Goal: Information Seeking & Learning: Check status

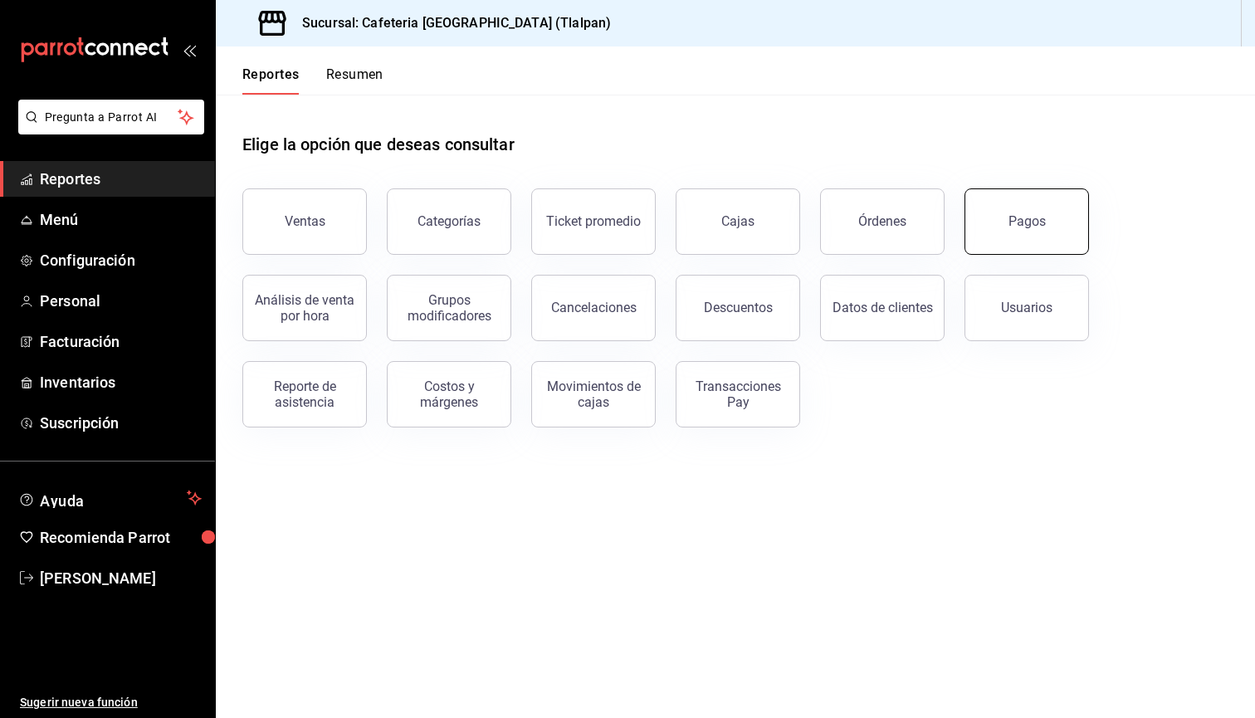
click at [1021, 227] on div "Pagos" at bounding box center [1027, 221] width 37 height 16
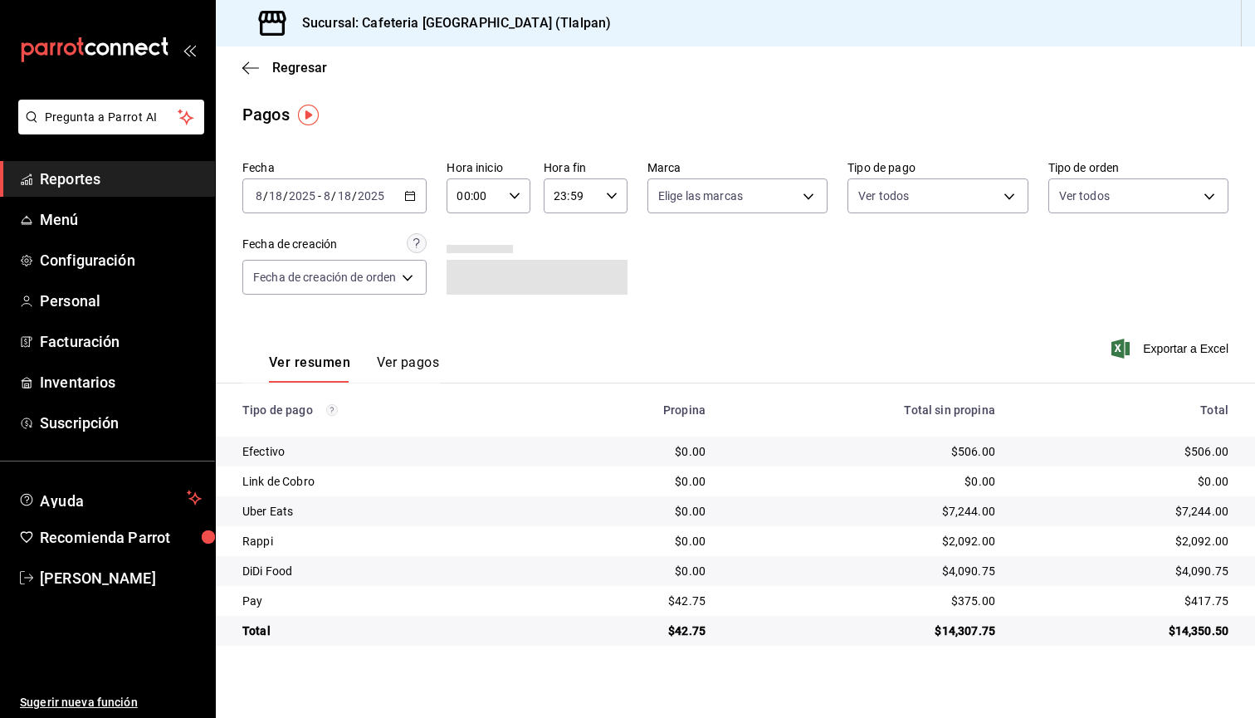
click at [172, 166] on link "Reportes" at bounding box center [107, 179] width 215 height 36
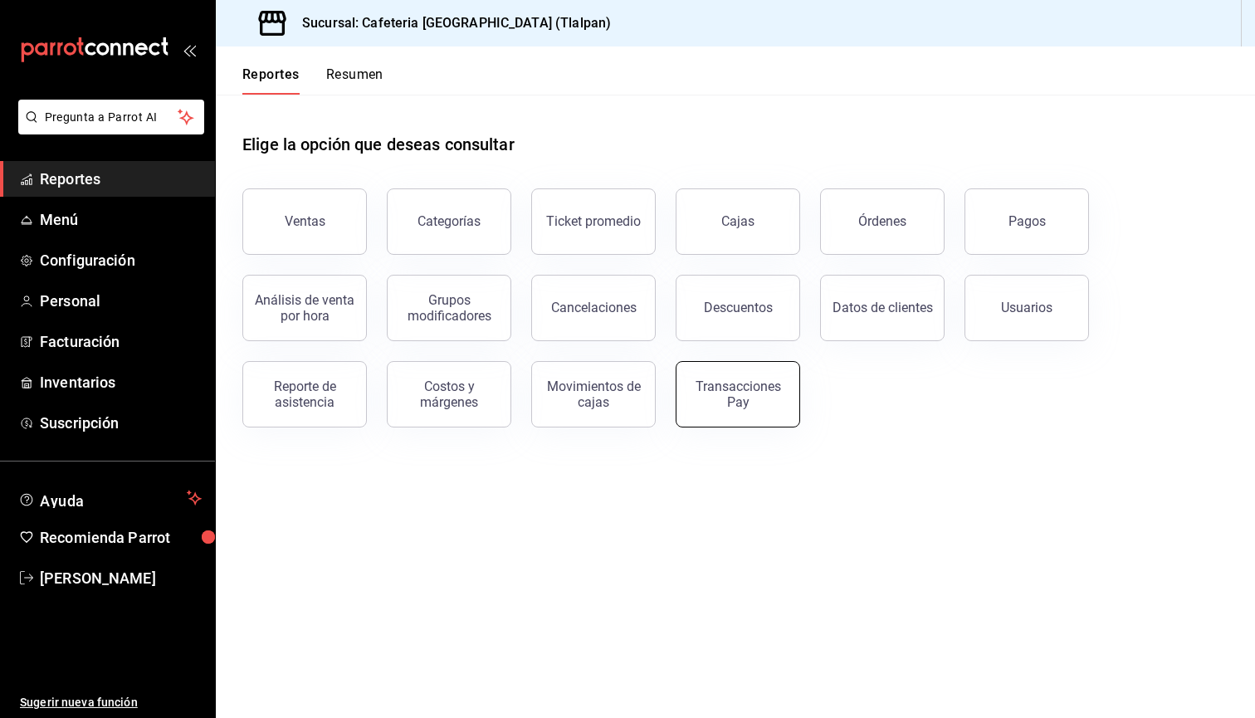
click at [706, 408] on div "Transacciones Pay" at bounding box center [738, 395] width 103 height 32
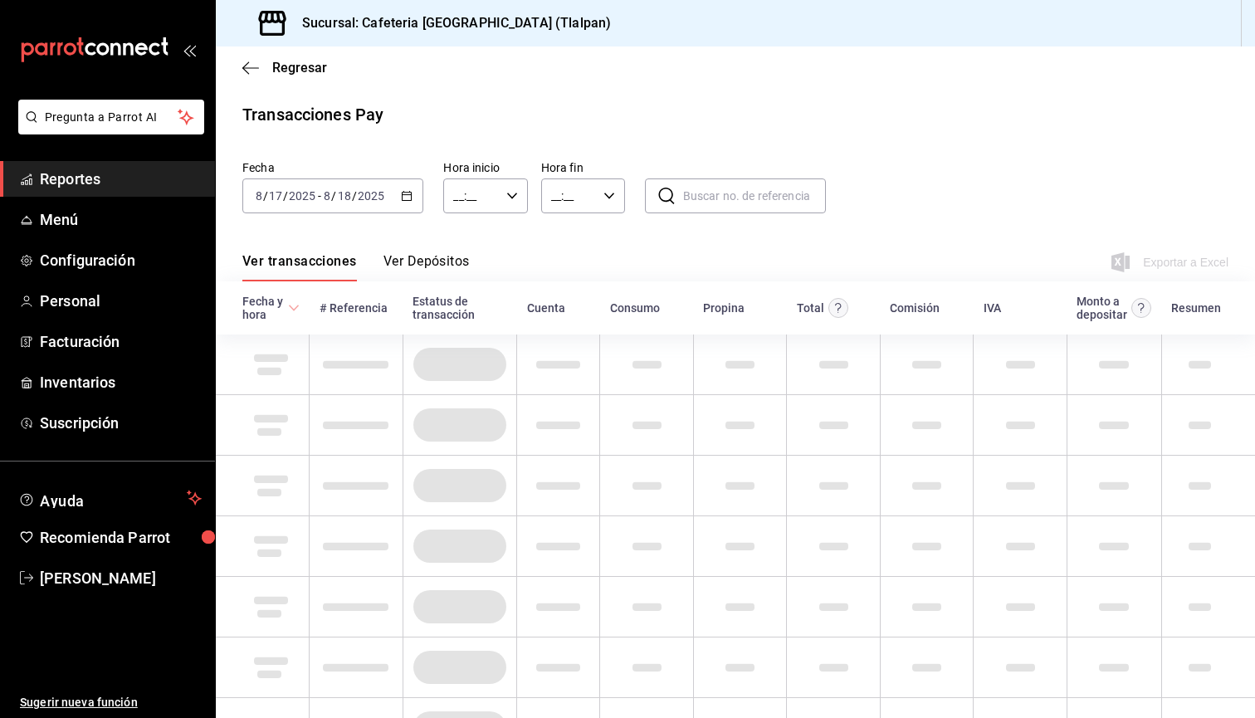
type input "00:00"
type input "23:59"
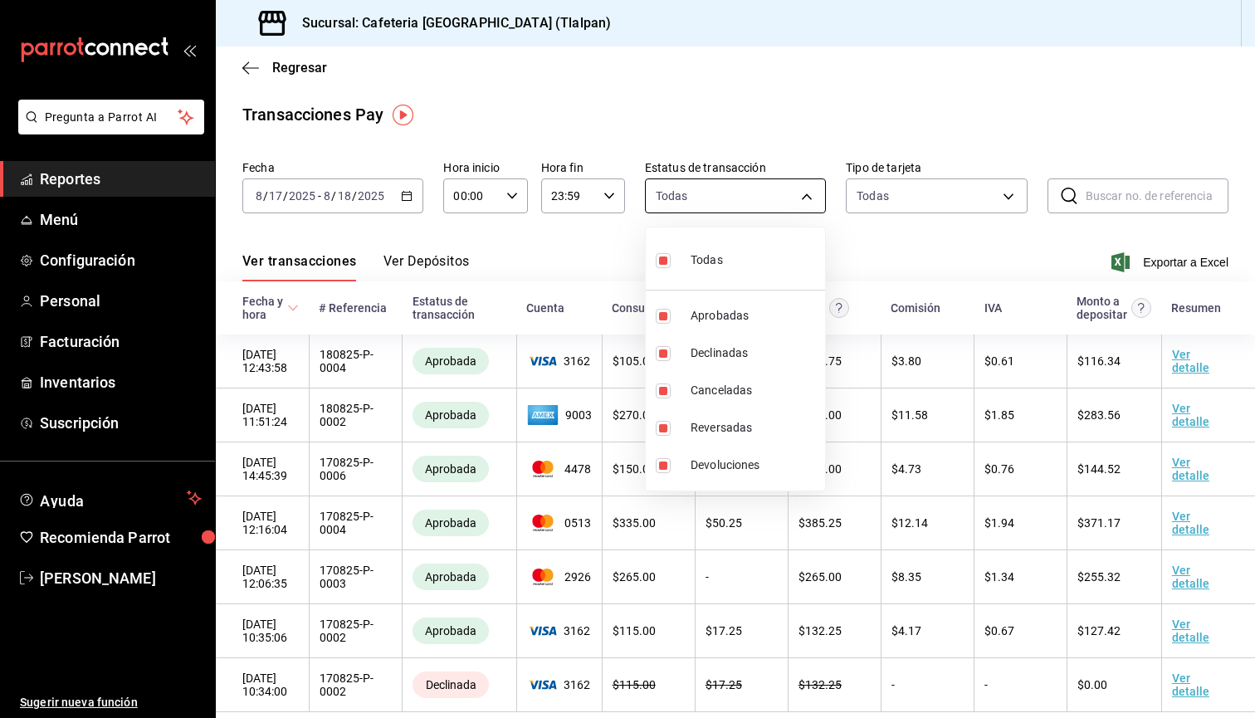
click at [738, 211] on body "Pregunta a Parrot AI Reportes Menú Configuración Personal Facturación Inventari…" at bounding box center [627, 359] width 1255 height 718
click at [972, 208] on div at bounding box center [627, 359] width 1255 height 718
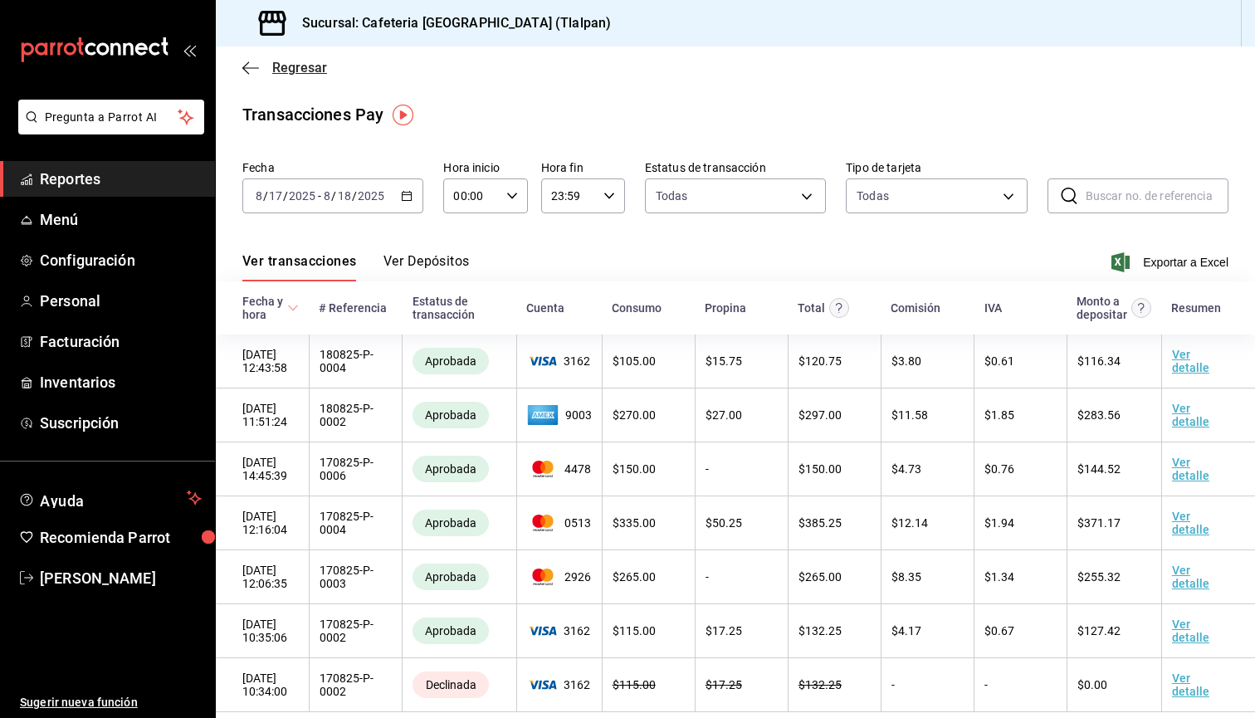
click at [260, 71] on span "Regresar" at bounding box center [284, 68] width 85 height 16
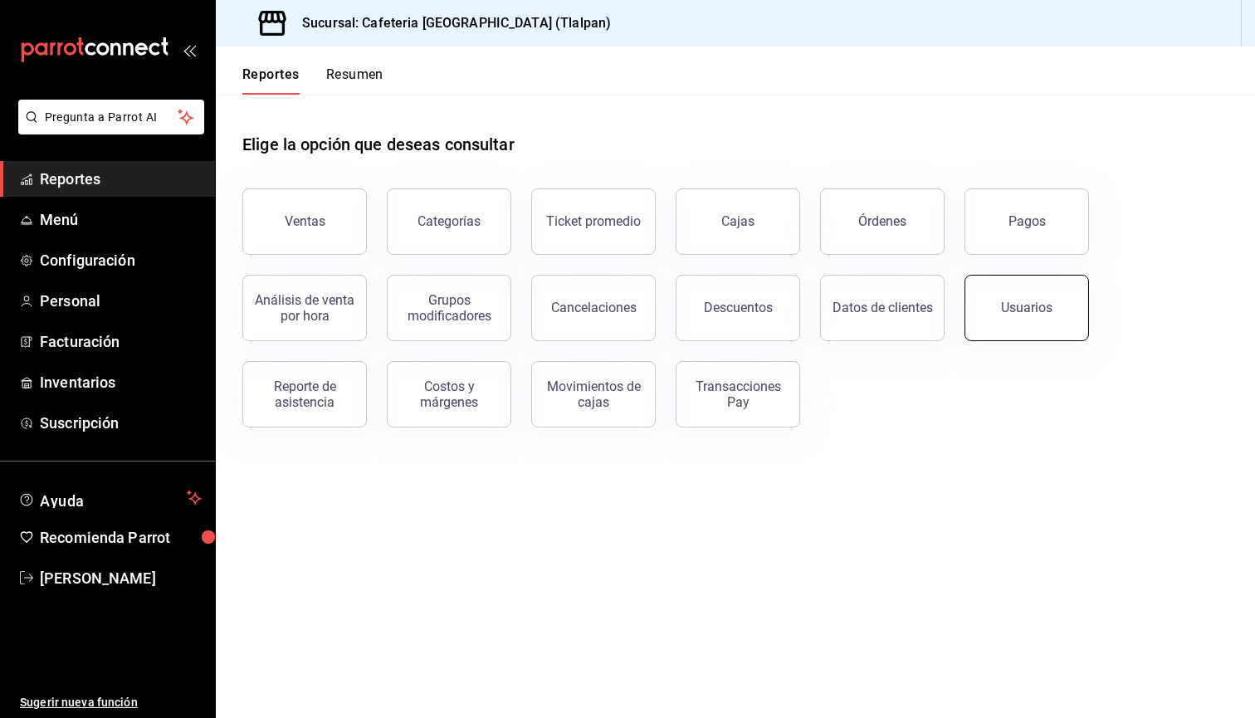
click at [1045, 295] on button "Usuarios" at bounding box center [1027, 308] width 125 height 66
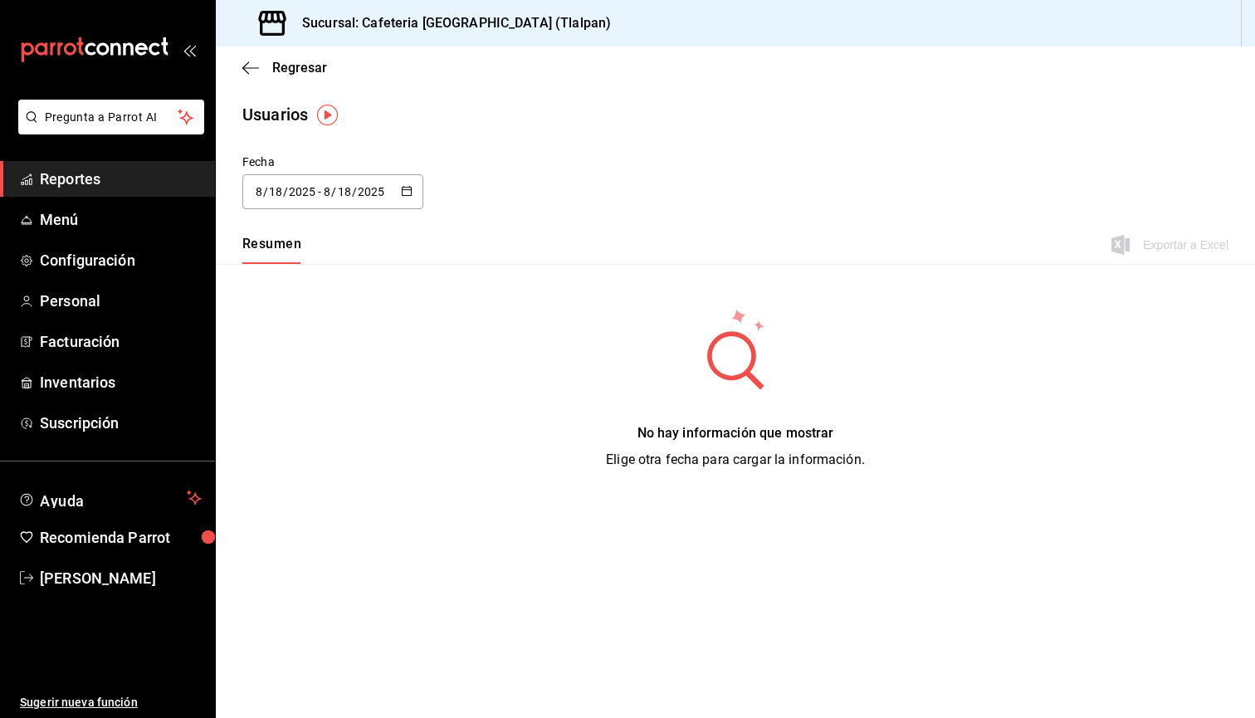
click at [313, 178] on div "[DATE] [DATE] - [DATE] [DATE]" at bounding box center [332, 191] width 181 height 35
click at [322, 330] on li "Semana actual" at bounding box center [320, 319] width 157 height 37
type input "[DATE]"
type input "17"
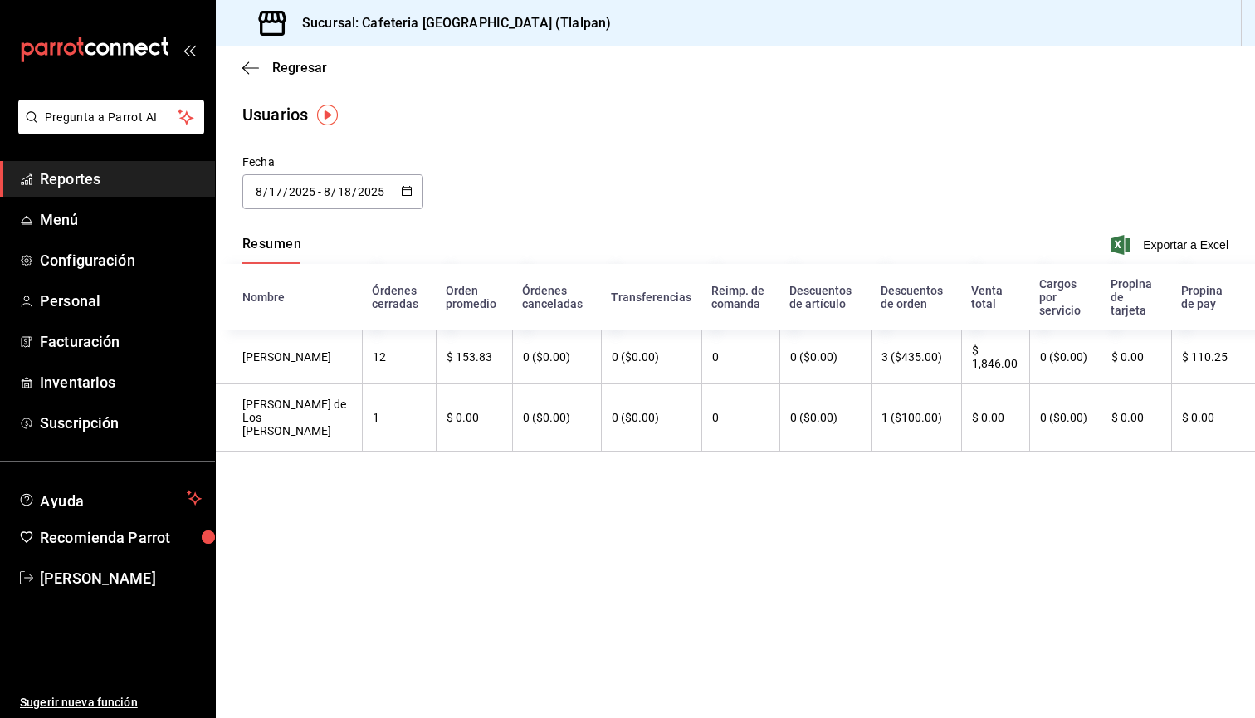
click at [310, 197] on input "2025" at bounding box center [302, 191] width 28 height 13
click at [334, 430] on li "Rango de fechas" at bounding box center [320, 431] width 157 height 37
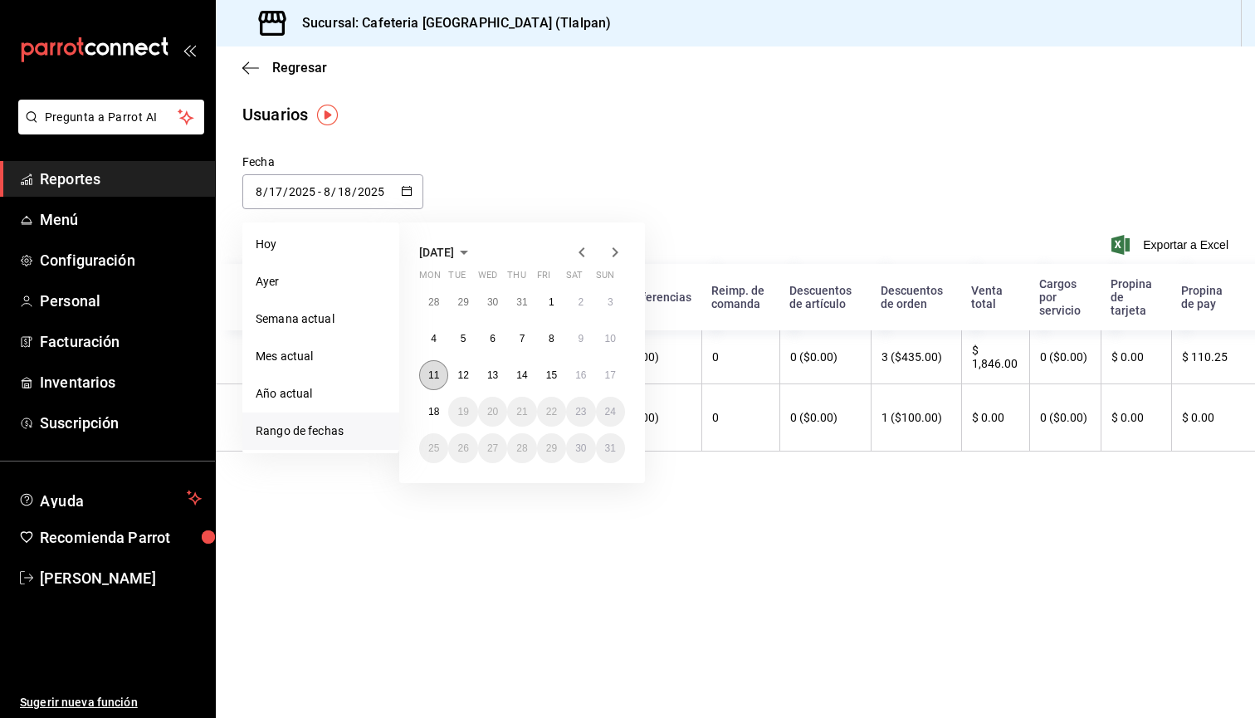
click at [428, 375] on button "11" at bounding box center [433, 375] width 29 height 30
click at [608, 373] on abbr "17" at bounding box center [610, 375] width 11 height 12
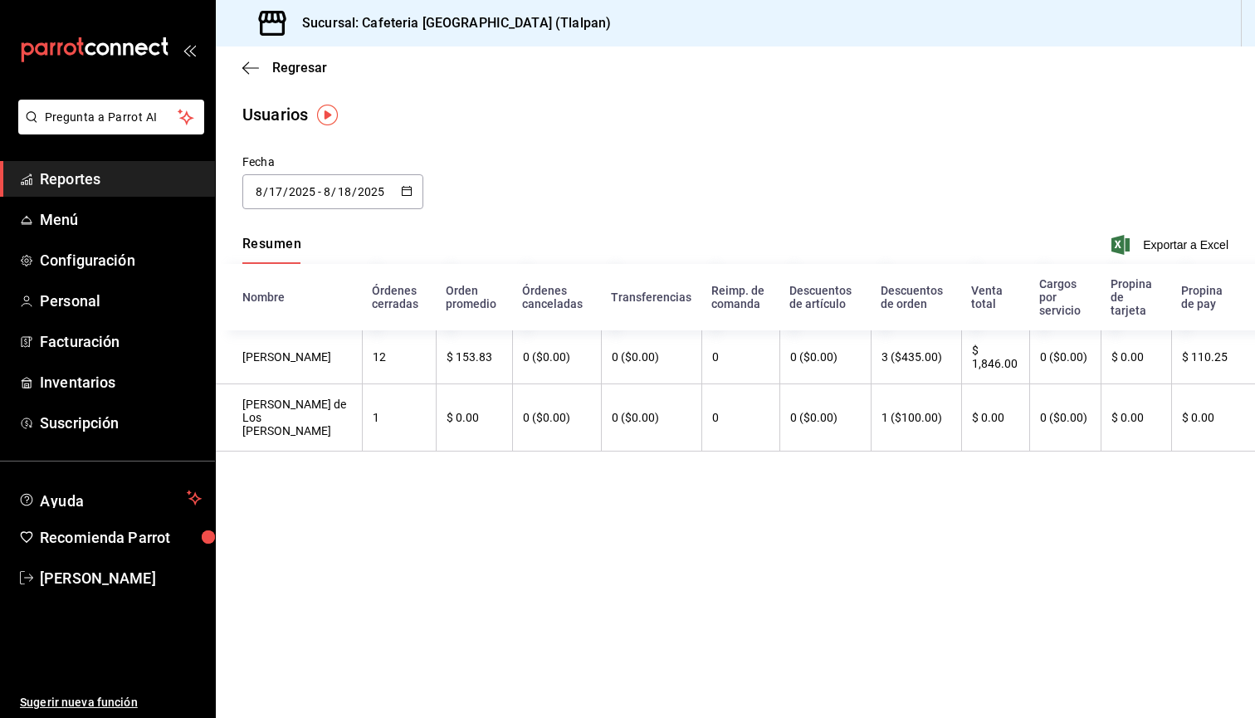
type input "[DATE]"
type input "11"
type input "[DATE]"
type input "17"
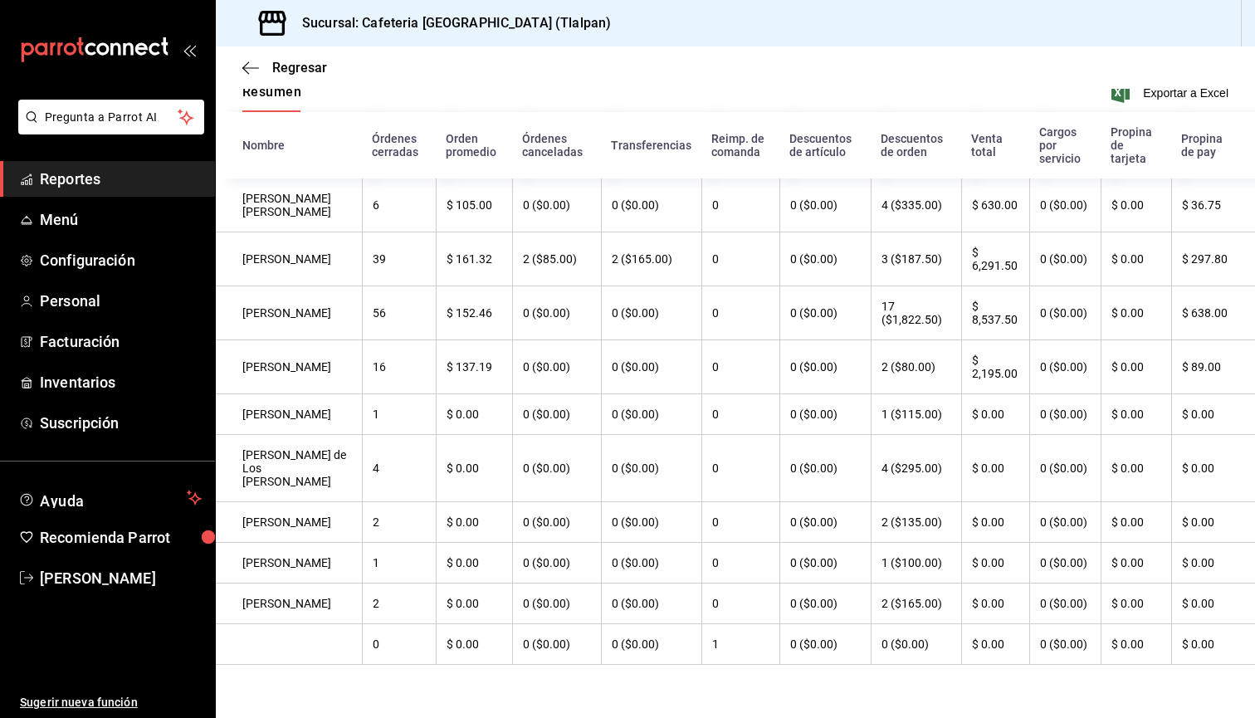
scroll to position [165, 0]
click at [282, 71] on span "Regresar" at bounding box center [299, 68] width 55 height 16
